Goal: Task Accomplishment & Management: Use online tool/utility

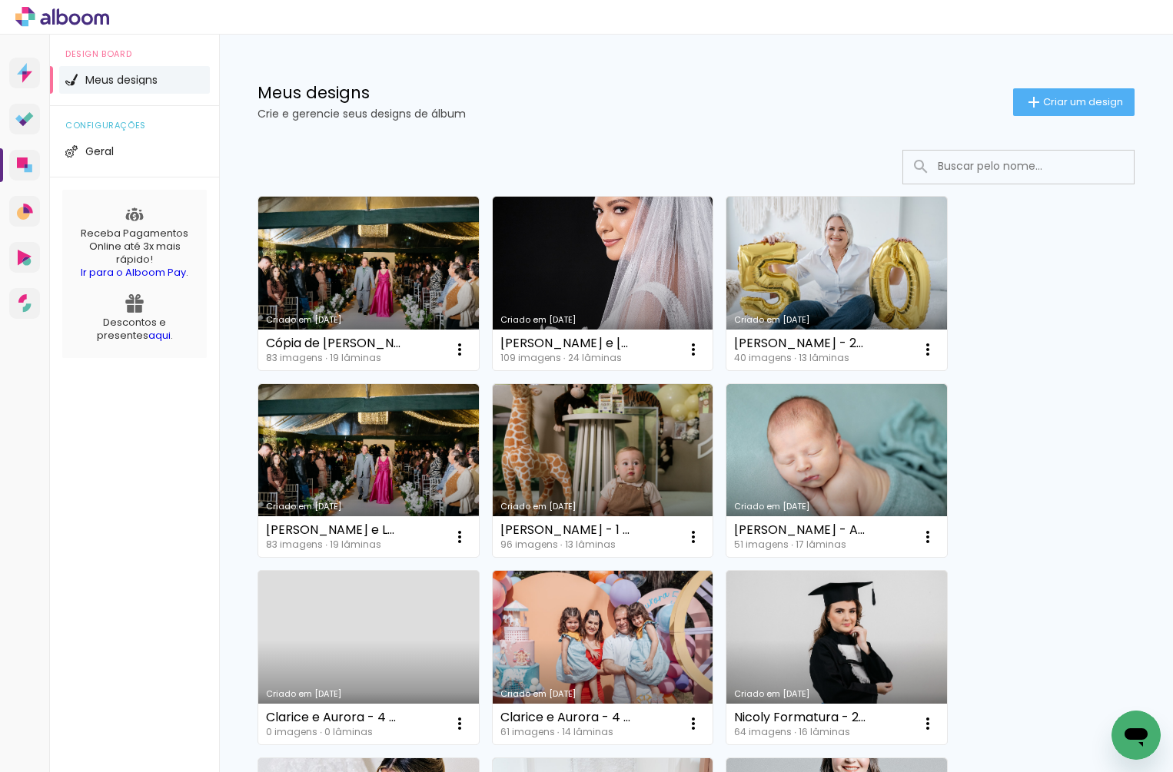
drag, startPoint x: 978, startPoint y: 158, endPoint x: 984, endPoint y: 151, distance: 9.8
click at [980, 157] on input at bounding box center [1039, 167] width 219 height 32
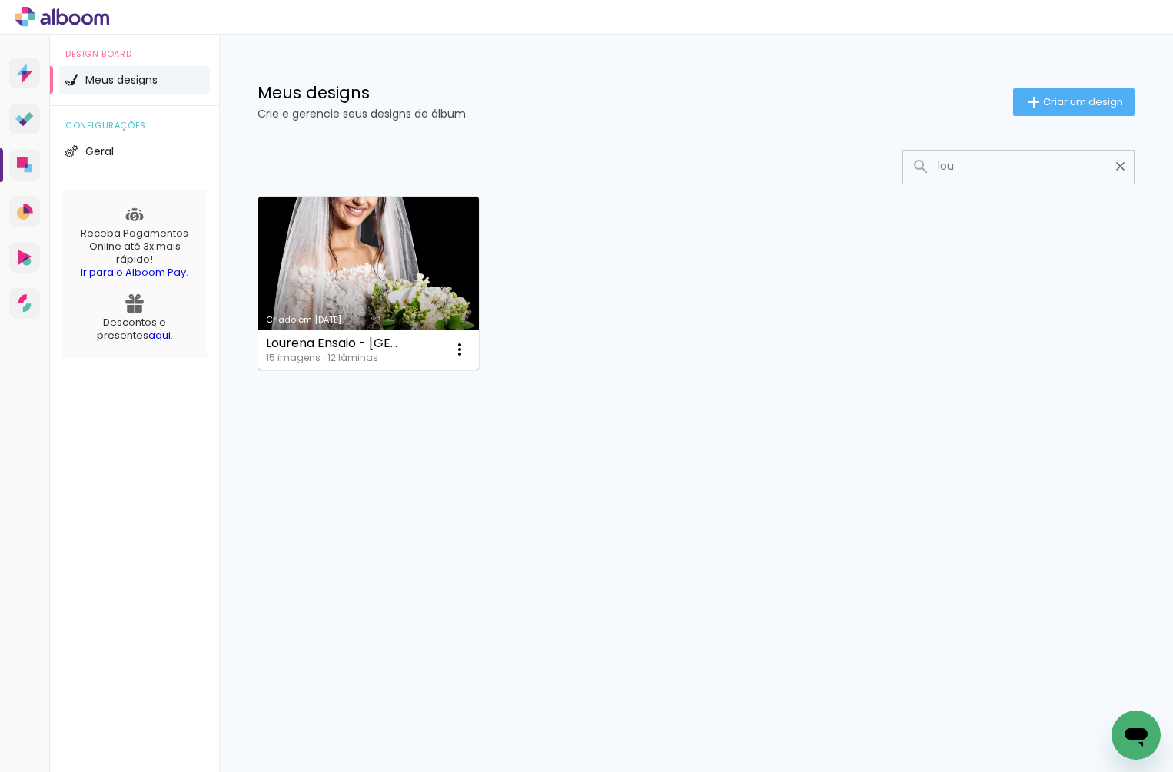
type input "lou"
type paper-input "lou"
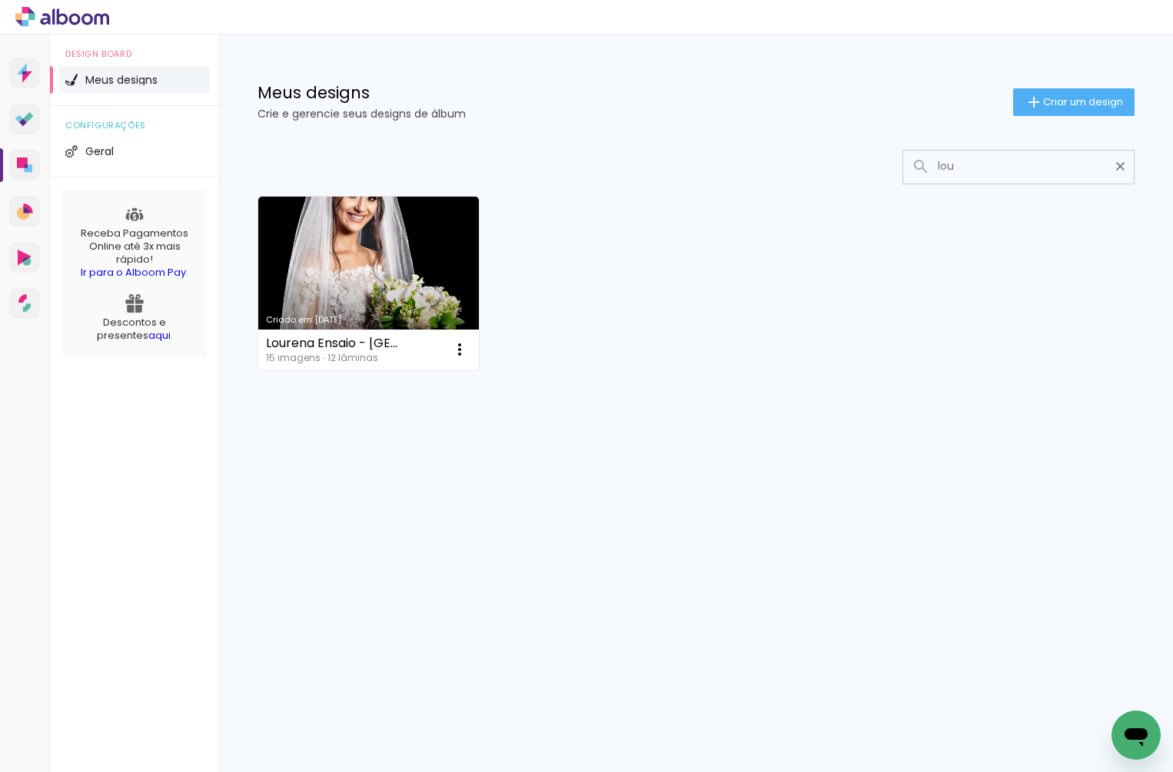
click at [405, 274] on link "Criado em 23/05/25" at bounding box center [368, 284] width 221 height 174
